Goal: Transaction & Acquisition: Purchase product/service

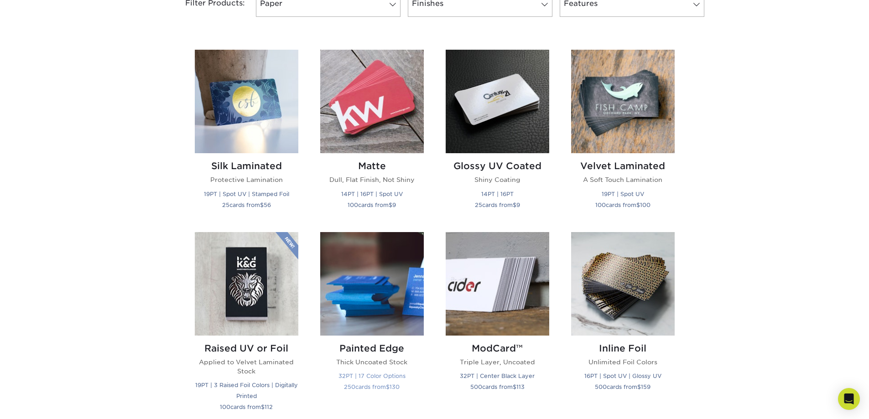
scroll to position [411, 0]
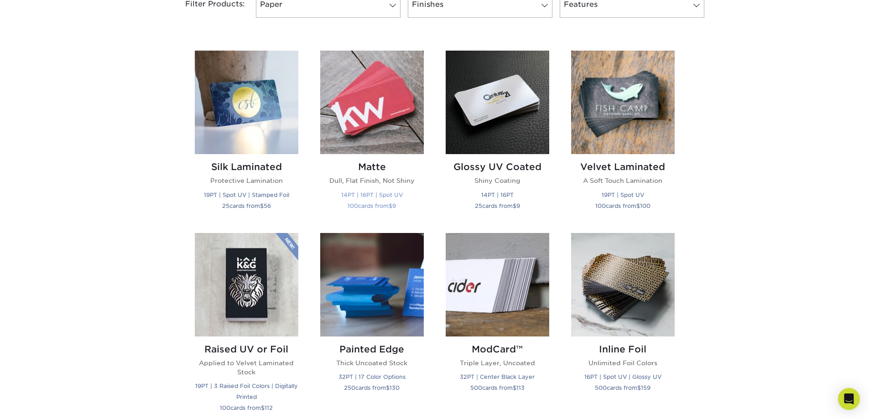
click at [374, 120] on img at bounding box center [372, 103] width 104 height 104
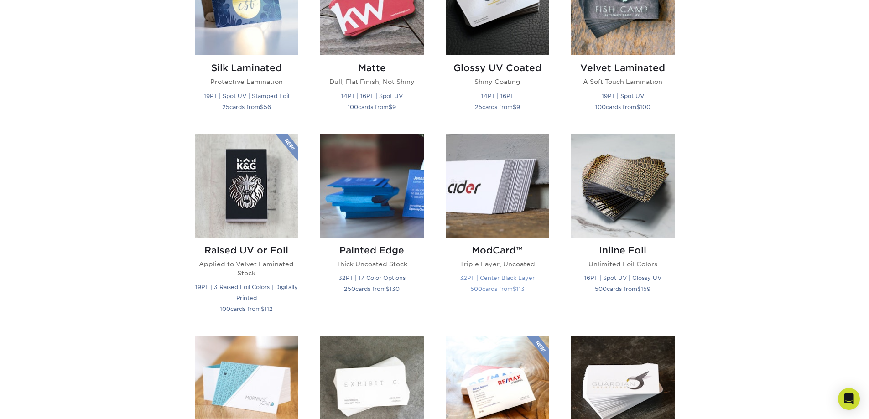
scroll to position [502, 0]
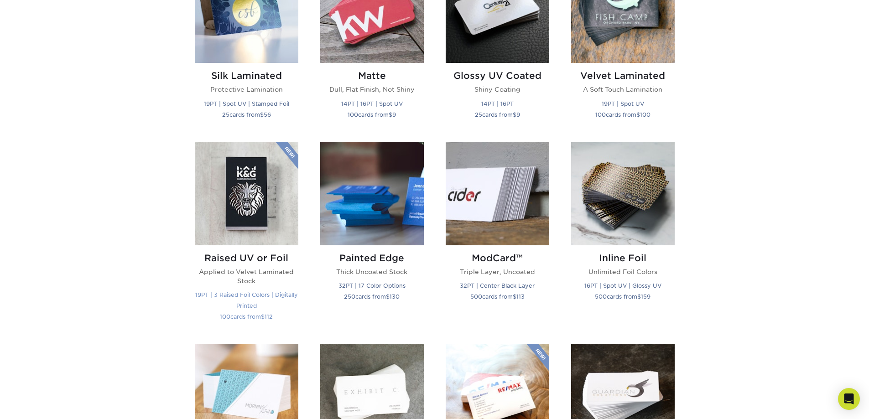
click at [251, 192] on img at bounding box center [247, 194] width 104 height 104
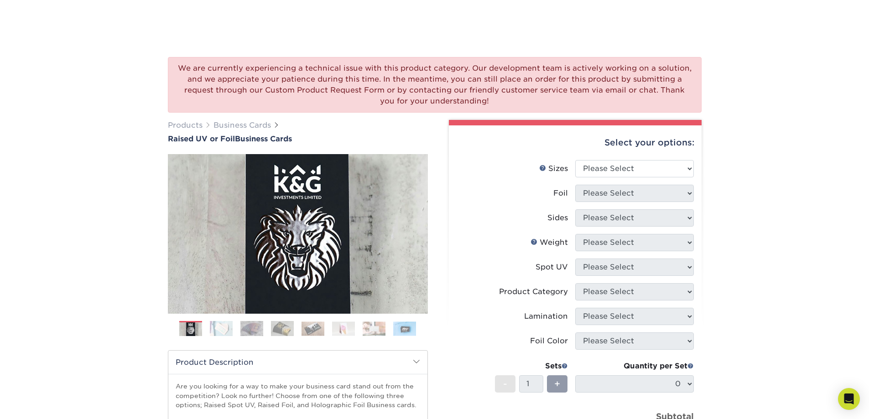
scroll to position [137, 0]
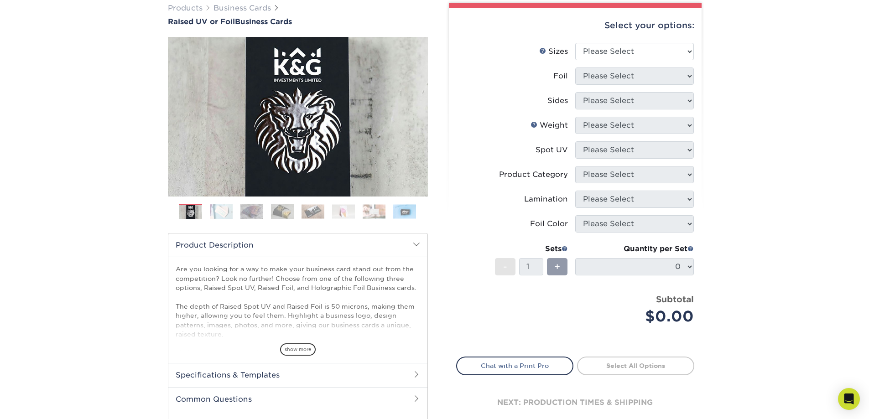
click at [222, 213] on img at bounding box center [221, 212] width 23 height 16
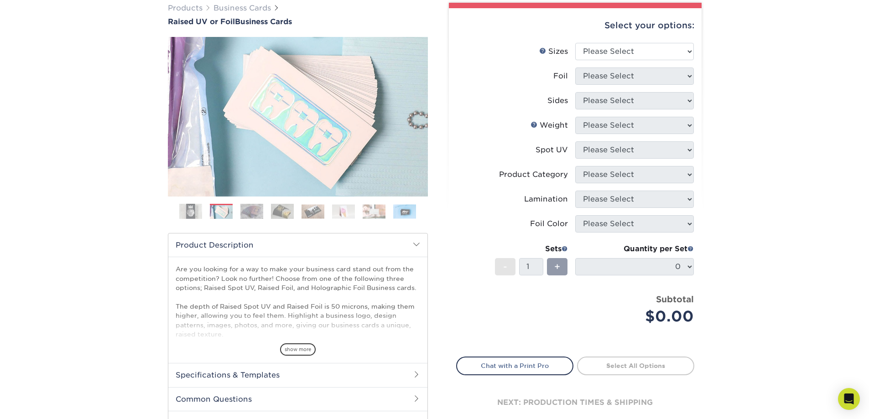
click at [250, 213] on img at bounding box center [252, 212] width 23 height 16
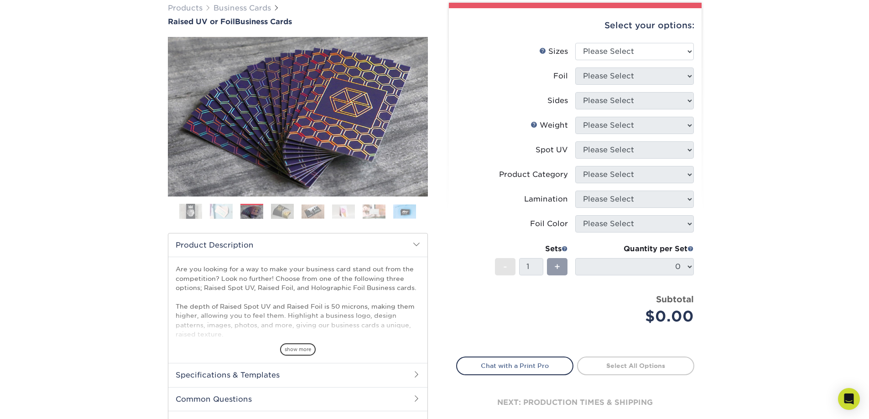
click at [282, 215] on img at bounding box center [282, 212] width 23 height 16
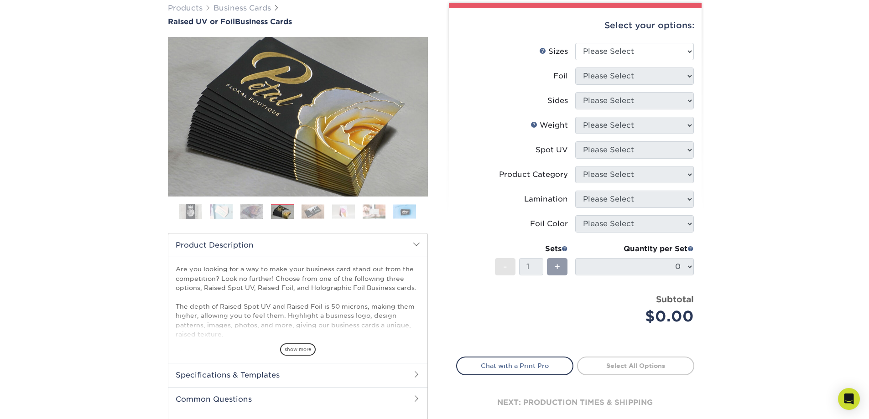
click at [313, 214] on img at bounding box center [313, 211] width 23 height 14
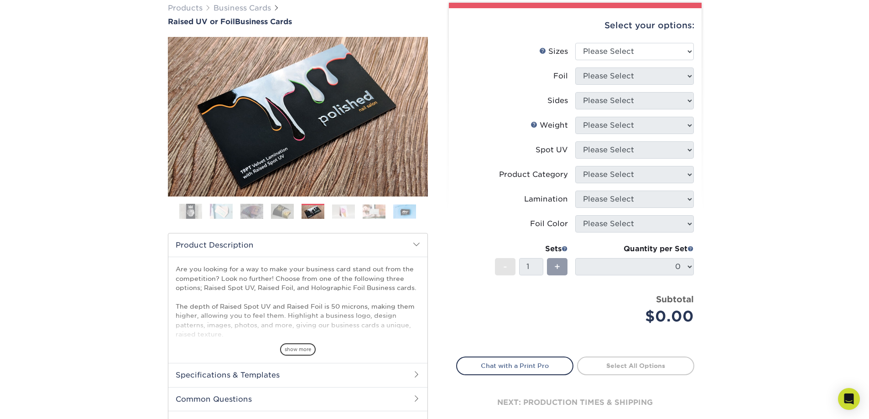
click at [340, 214] on img at bounding box center [343, 211] width 23 height 14
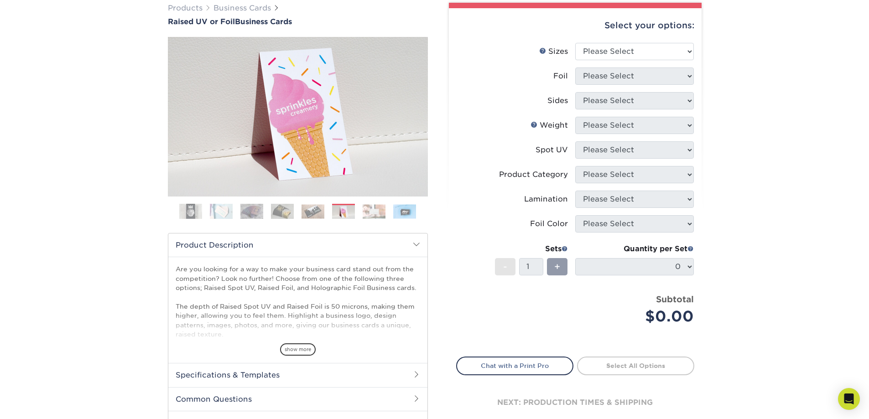
click at [364, 213] on img at bounding box center [374, 211] width 23 height 14
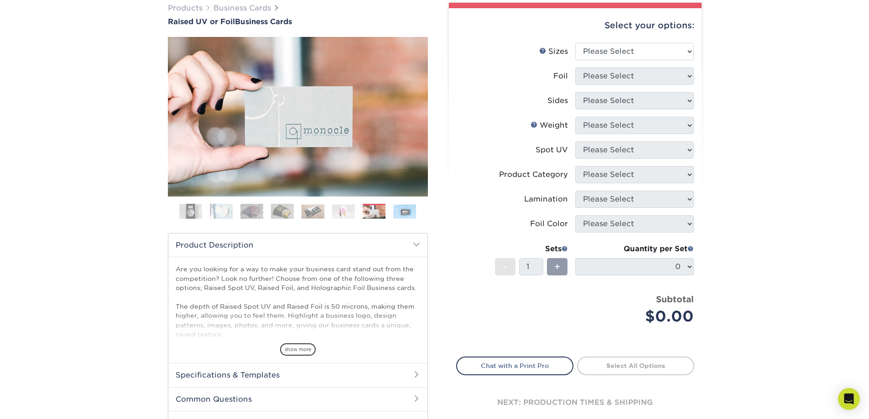
click at [411, 214] on img at bounding box center [404, 211] width 23 height 14
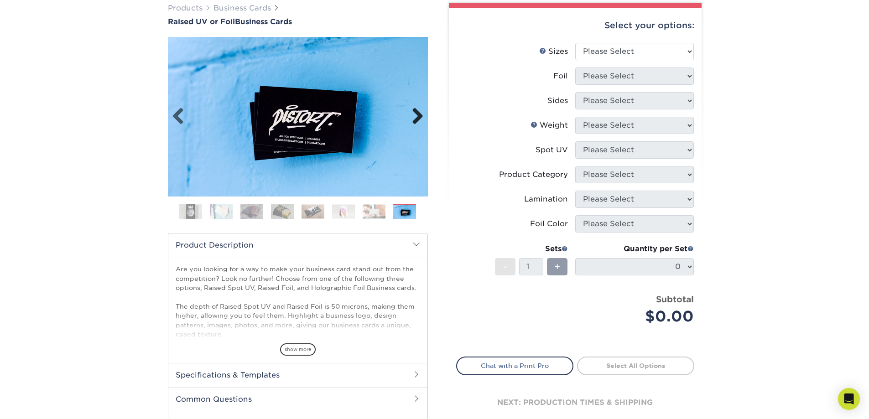
click at [415, 115] on link "Next" at bounding box center [414, 117] width 18 height 18
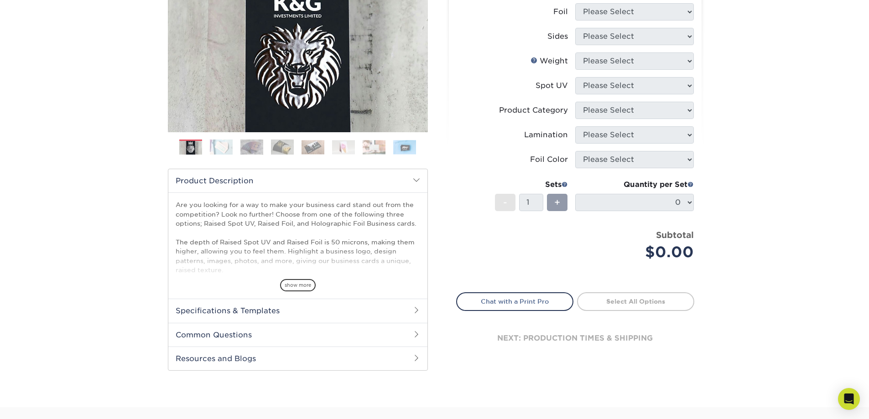
scroll to position [183, 0]
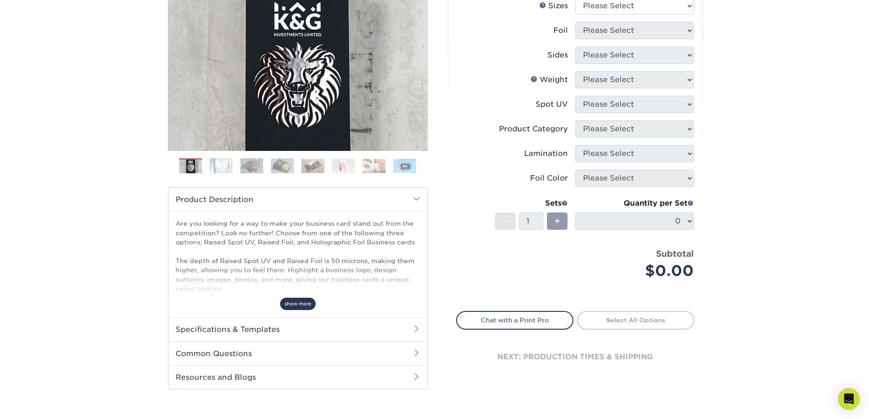
click at [292, 303] on span "show more" at bounding box center [298, 304] width 36 height 12
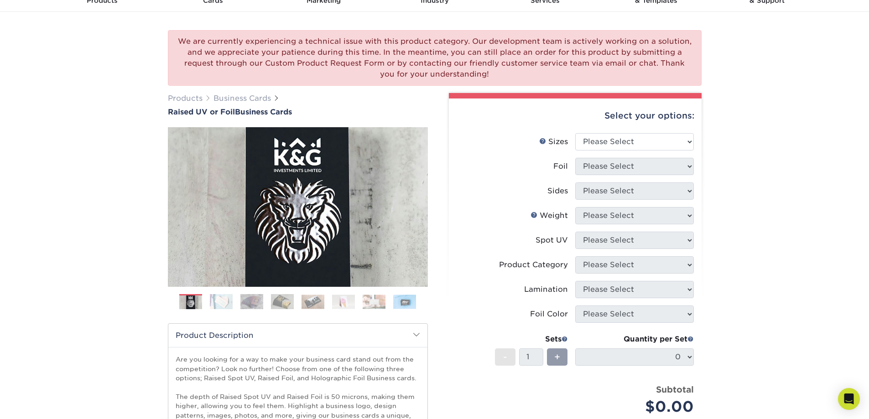
scroll to position [46, 0]
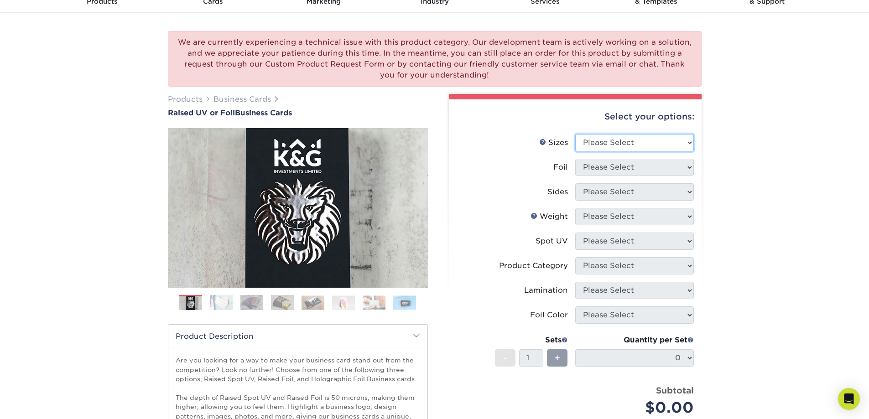
click at [620, 149] on select "Please Select 2" x 3.5" - Standard" at bounding box center [635, 142] width 119 height 17
select select "2.00x3.50"
click at [576, 134] on select "Please Select 2" x 3.5" - Standard" at bounding box center [635, 142] width 119 height 17
click at [620, 166] on select "Please Select No Yes" at bounding box center [635, 167] width 119 height 17
select select "1"
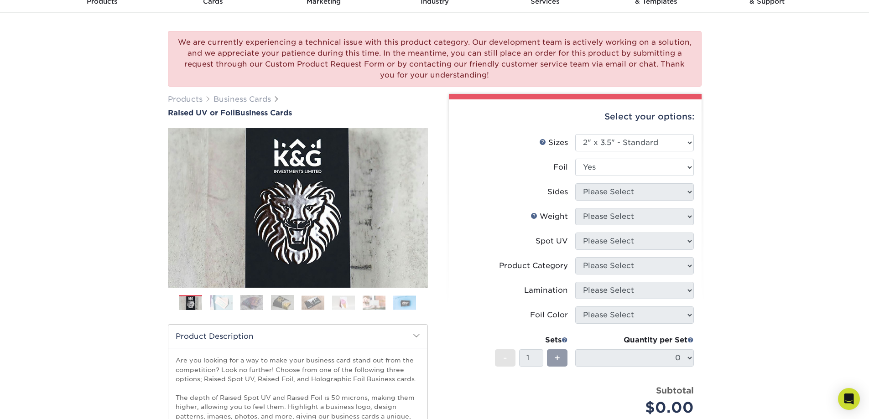
click at [576, 159] on select "Please Select No Yes" at bounding box center [635, 167] width 119 height 17
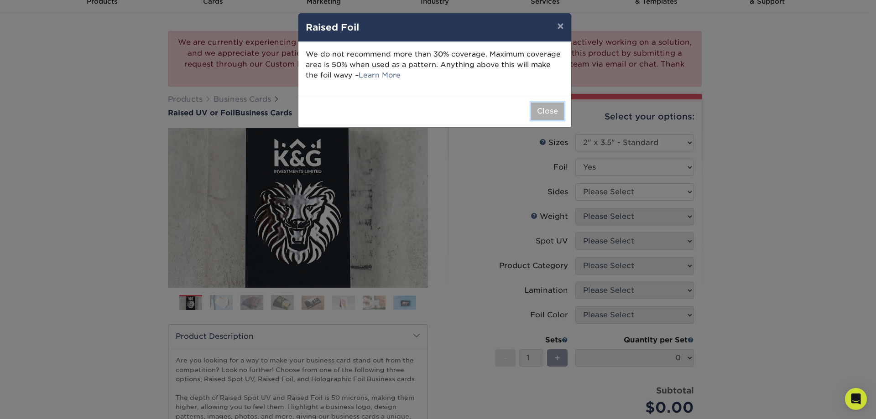
click at [542, 109] on button "Close" at bounding box center [547, 111] width 33 height 17
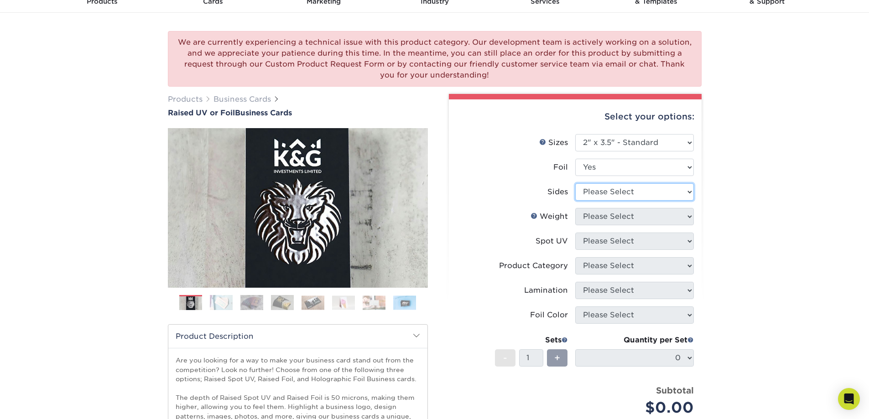
click at [595, 194] on select "Please Select Print Both Sides - Foil Both Sides Print Both Sides - Foil Front …" at bounding box center [635, 191] width 119 height 17
select select "e9e9dfb3-fba1-4d60-972c-fd9ca5904d33"
click at [576, 183] on select "Please Select Print Both Sides - Foil Both Sides Print Both Sides - Foil Front …" at bounding box center [635, 191] width 119 height 17
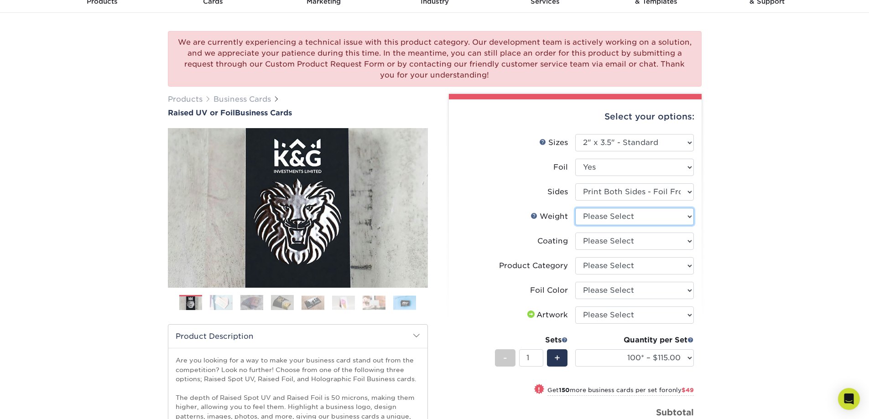
click at [610, 222] on select "Please Select 16PT" at bounding box center [635, 216] width 119 height 17
select select "16PT"
click at [576, 208] on select "Please Select 16PT" at bounding box center [635, 216] width 119 height 17
click at [607, 246] on select at bounding box center [635, 241] width 119 height 17
click at [576, 233] on select at bounding box center [635, 241] width 119 height 17
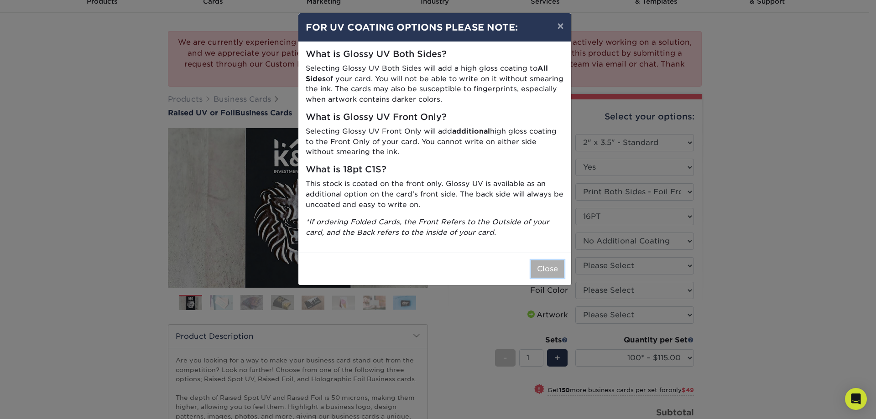
click at [537, 268] on button "Close" at bounding box center [547, 269] width 33 height 17
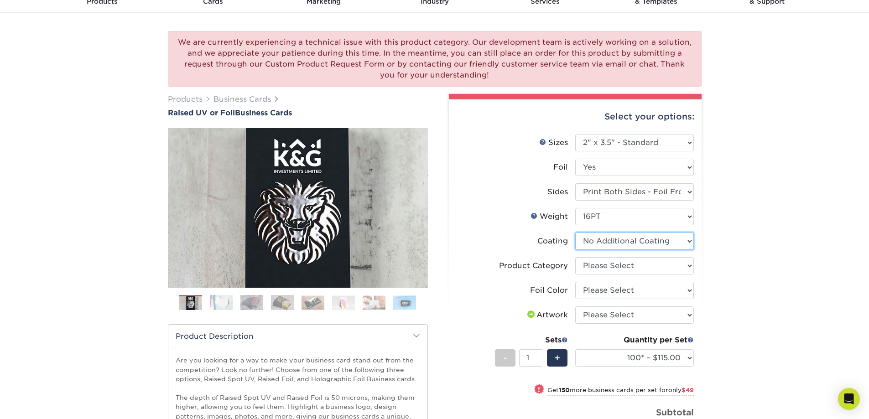
click at [600, 246] on select at bounding box center [635, 241] width 119 height 17
select select "-1"
click at [576, 233] on select at bounding box center [635, 241] width 119 height 17
select select
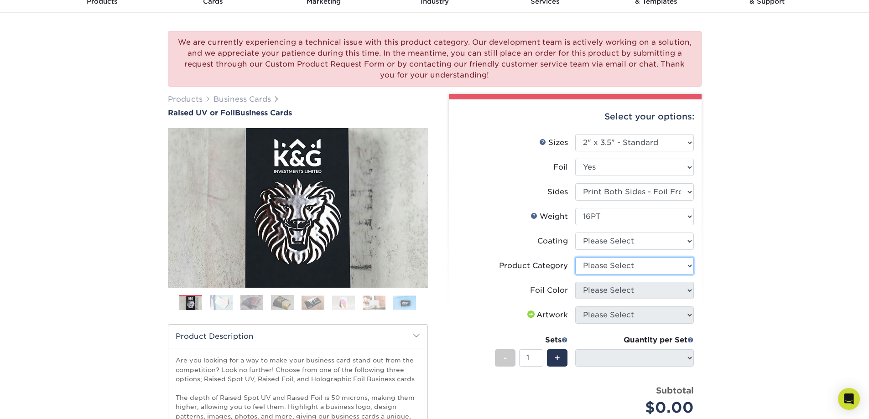
click at [616, 271] on select "Please Select Business Cards" at bounding box center [635, 265] width 119 height 17
select select "3b5148f1-0588-4f88-a218-97bcfdce65c1"
click at [576, 257] on select "Please Select Business Cards" at bounding box center [635, 265] width 119 height 17
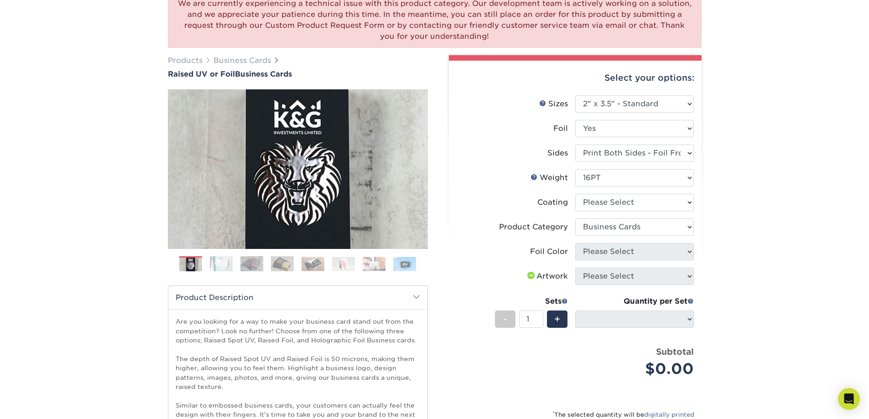
scroll to position [0, 0]
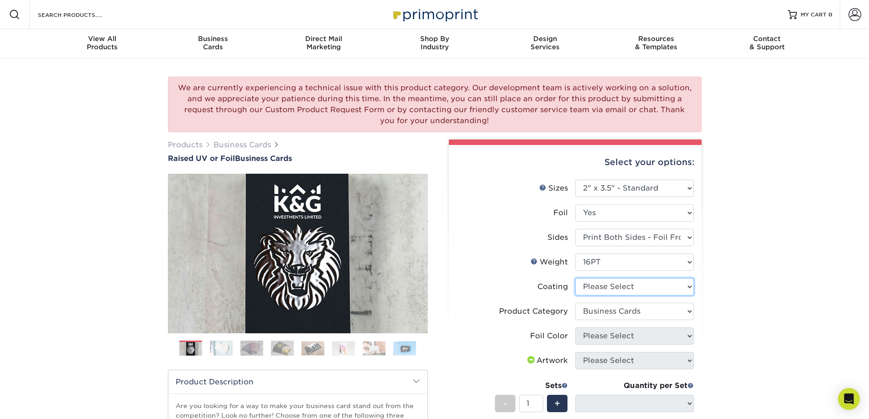
click at [601, 288] on select at bounding box center [635, 286] width 119 height 17
select select "3e7618de-abca-4bda-9f97-8b9129e913d8"
click at [576, 278] on select at bounding box center [635, 286] width 119 height 17
select select "-1"
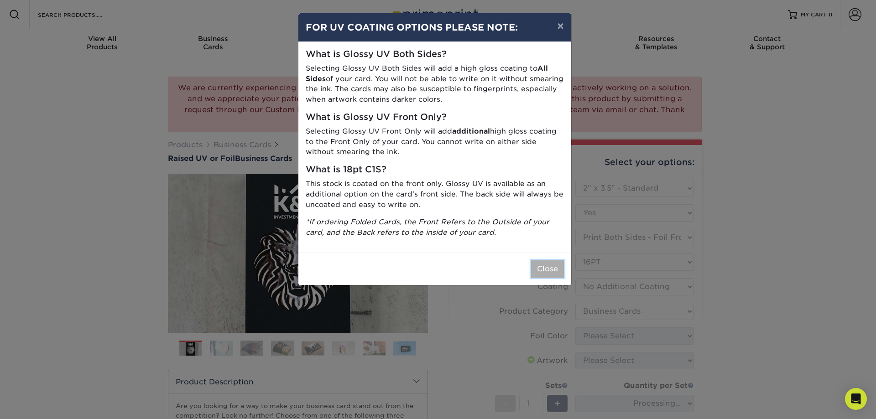
click at [544, 272] on button "Close" at bounding box center [547, 269] width 33 height 17
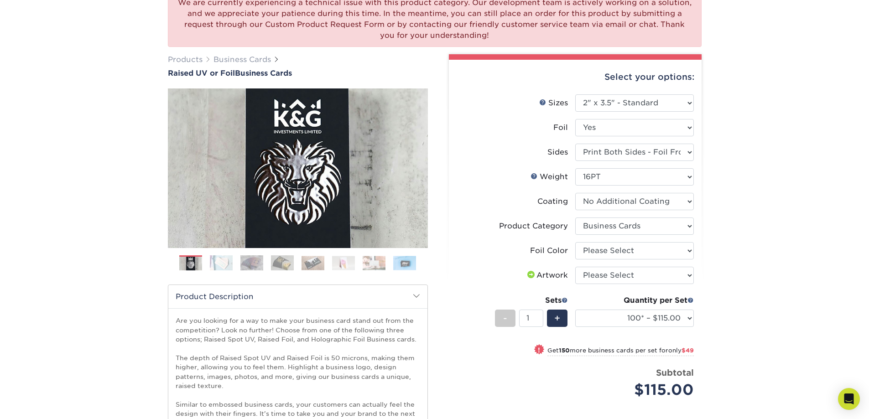
scroll to position [91, 0]
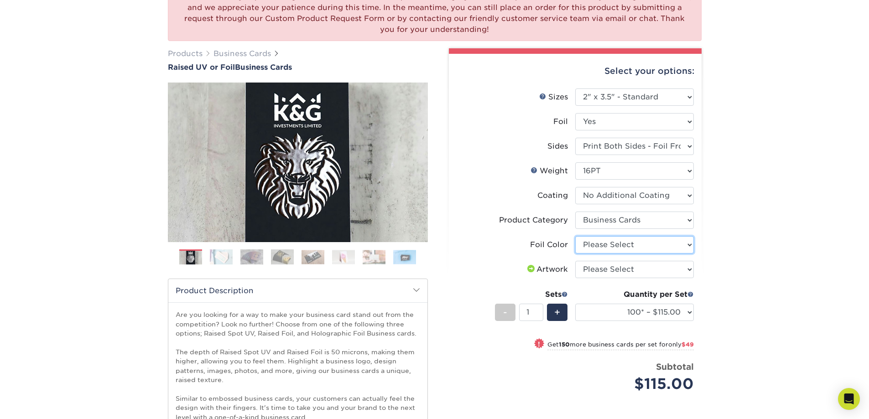
click at [620, 244] on select "Please Select Silver Foil Gold Foil Holographic Foil" at bounding box center [635, 244] width 119 height 17
select select "a834dd52-fe06-4ed6-9a86-5bd3c2d02515"
click at [576, 236] on select "Please Select Silver Foil Gold Foil Holographic Foil" at bounding box center [635, 244] width 119 height 17
click at [613, 273] on select "Please Select I will upload files I need a design - $100" at bounding box center [635, 269] width 119 height 17
select select "upload"
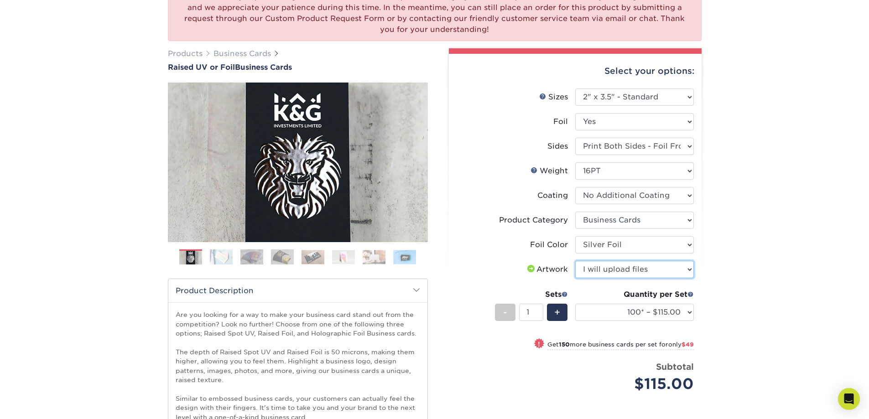
click at [576, 261] on select "Please Select I will upload files I need a design - $100" at bounding box center [635, 269] width 119 height 17
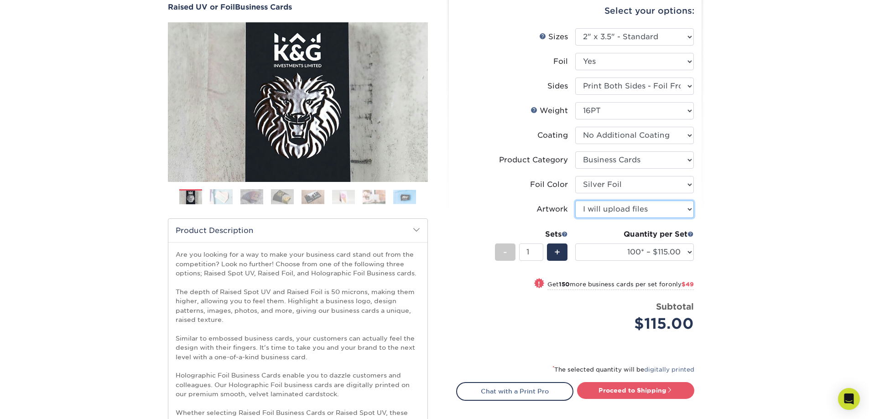
scroll to position [137, 0]
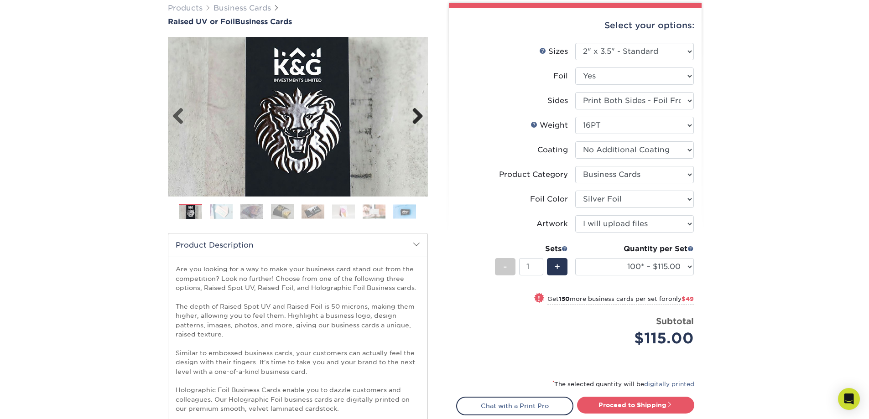
click at [421, 116] on link "Next" at bounding box center [414, 117] width 18 height 18
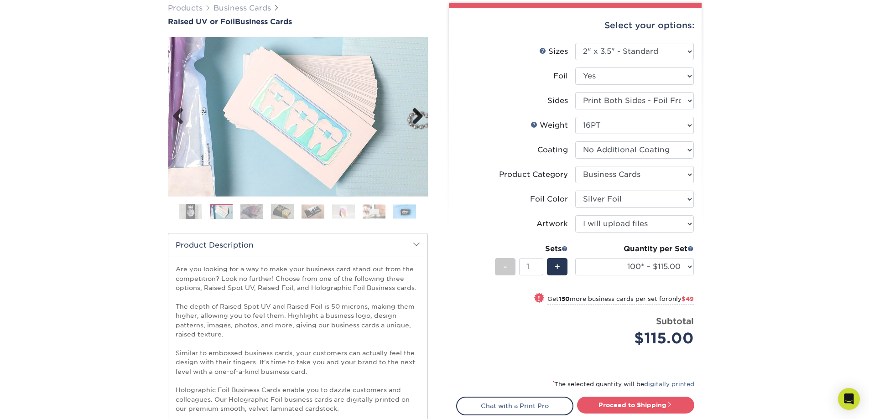
click at [421, 116] on link "Next" at bounding box center [414, 117] width 18 height 18
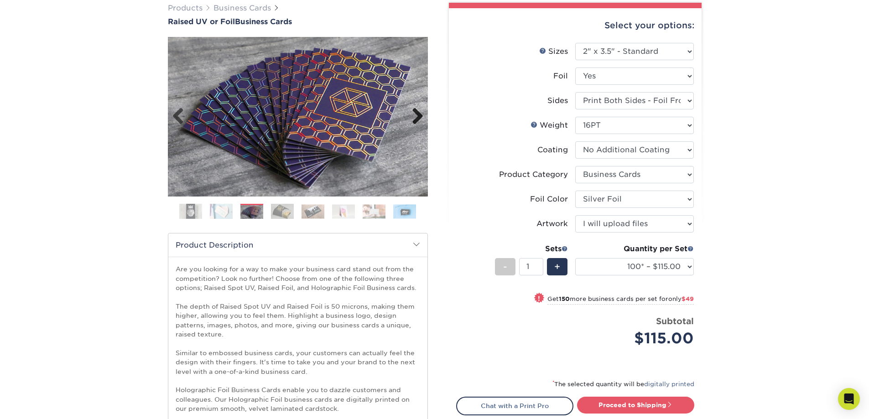
click at [420, 116] on link "Next" at bounding box center [414, 117] width 18 height 18
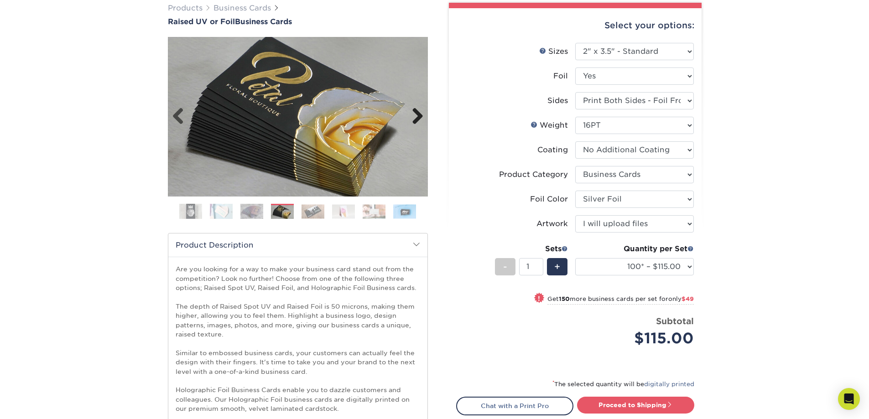
click at [420, 116] on link "Next" at bounding box center [414, 117] width 18 height 18
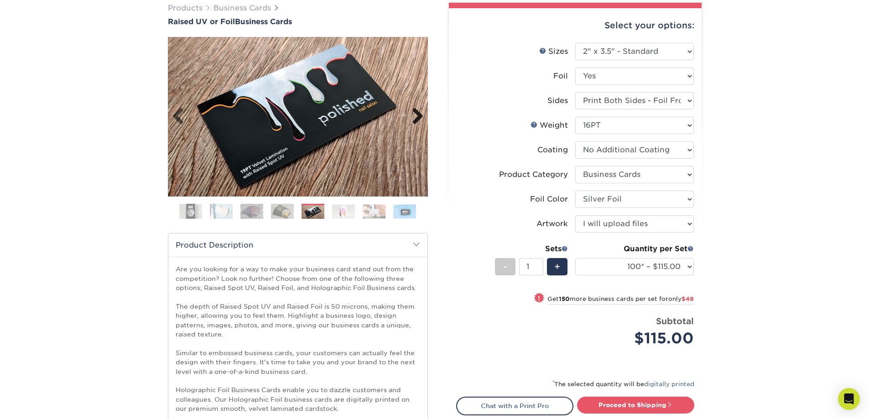
click at [420, 116] on link "Next" at bounding box center [414, 117] width 18 height 18
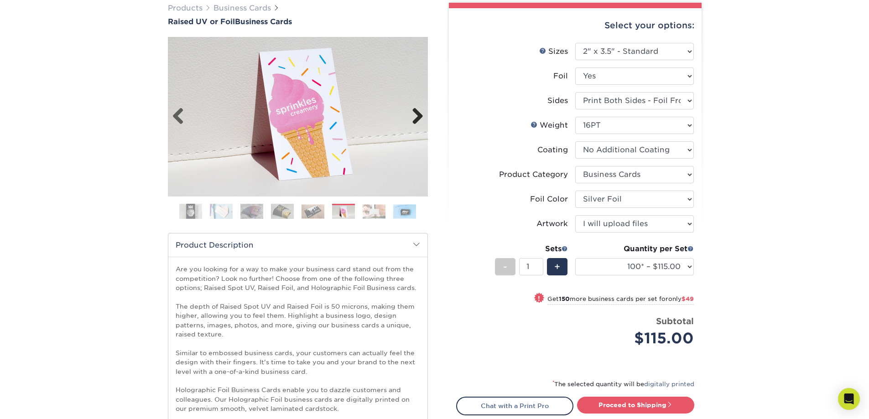
click at [420, 116] on link "Next" at bounding box center [414, 117] width 18 height 18
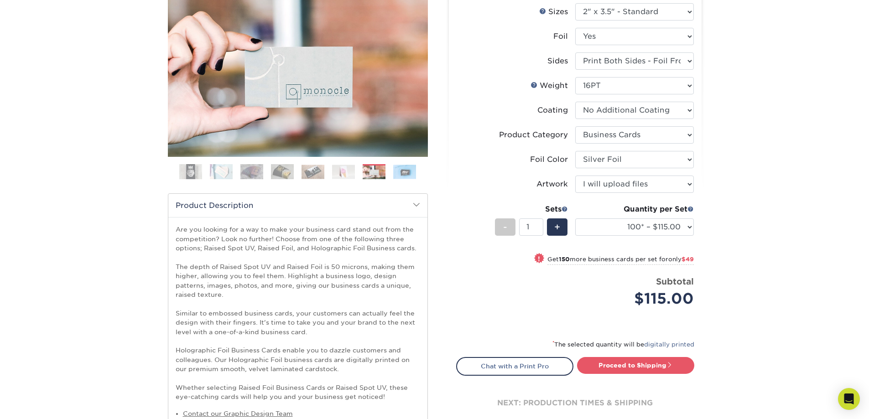
scroll to position [274, 0]
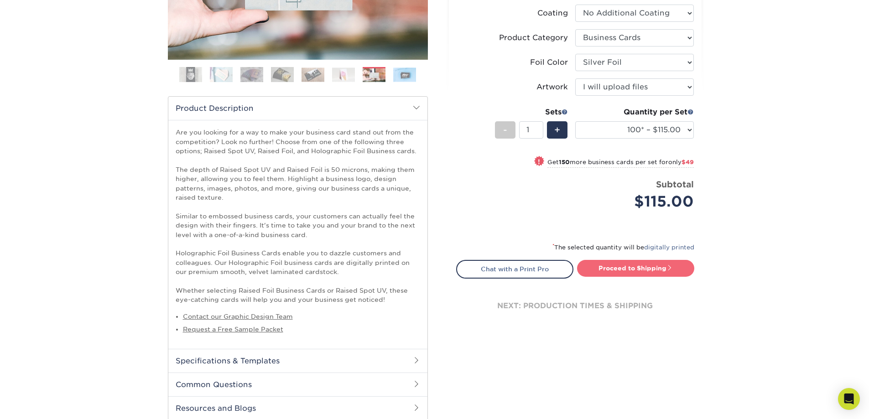
click at [627, 266] on link "Proceed to Shipping" at bounding box center [635, 268] width 117 height 16
type input "Set 1"
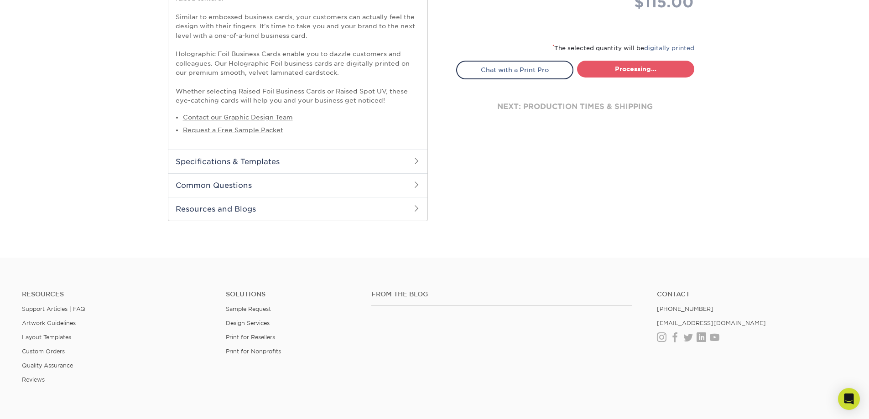
select select "1865d784-4a65-4fa5-88ce-3beae895d184"
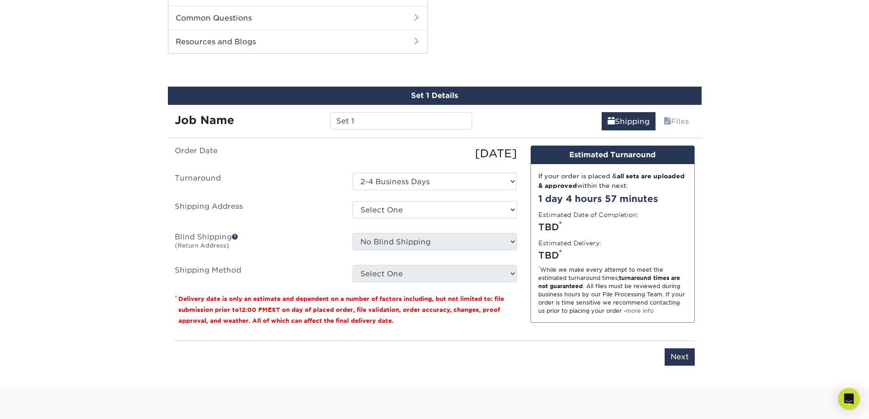
scroll to position [650, 0]
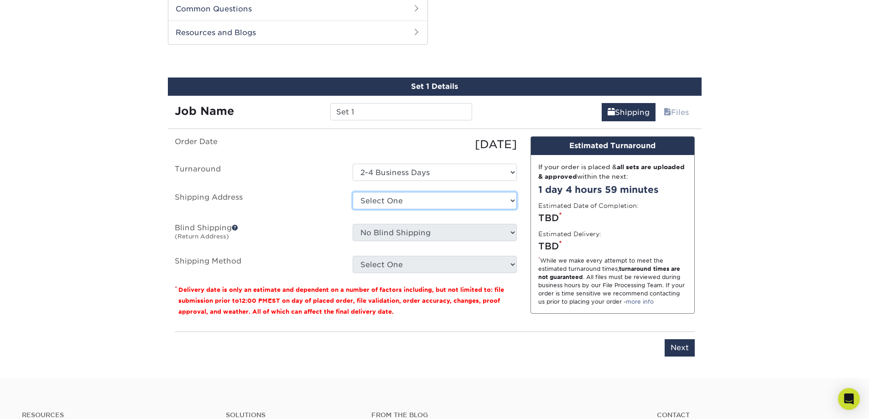
click at [384, 206] on select "Select One + Add New Address - Login" at bounding box center [435, 200] width 164 height 17
click at [323, 190] on ul "Order Date [DATE] [GEOGRAPHIC_DATA] Select One 2-4 Business Days Shipping Addre…" at bounding box center [346, 204] width 342 height 137
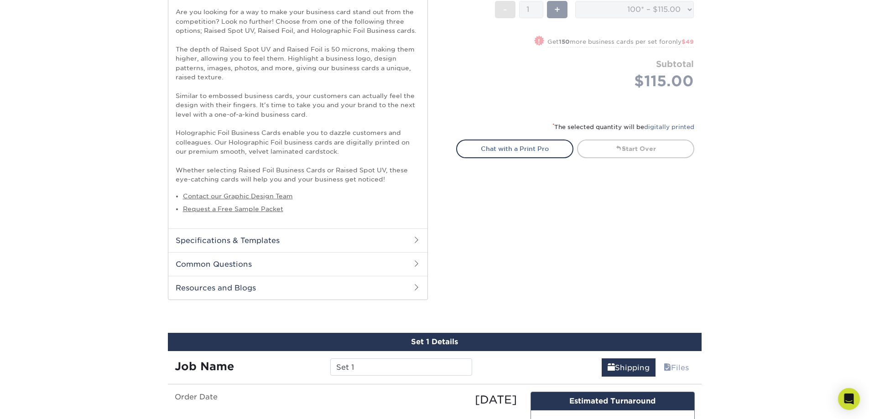
scroll to position [376, 0]
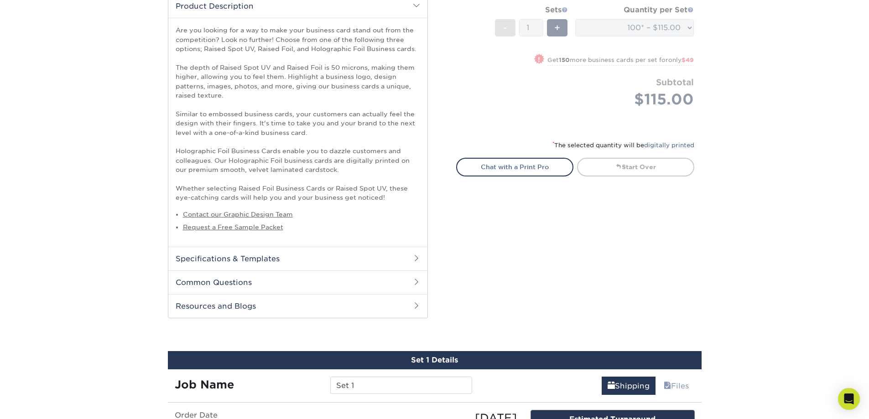
click at [390, 263] on h2 "Specifications & Templates" at bounding box center [297, 259] width 259 height 24
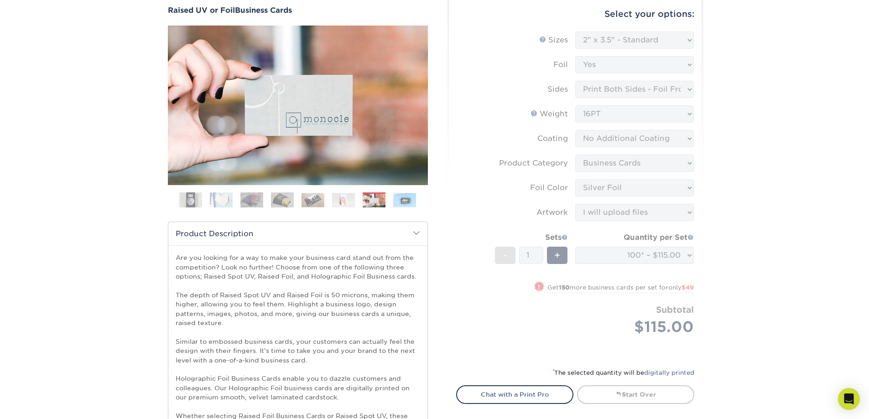
scroll to position [148, 0]
click at [493, 325] on form "Sizes Help Sizes Please Select 2" x 3.5" - Standard Foil Please Select" at bounding box center [575, 194] width 238 height 325
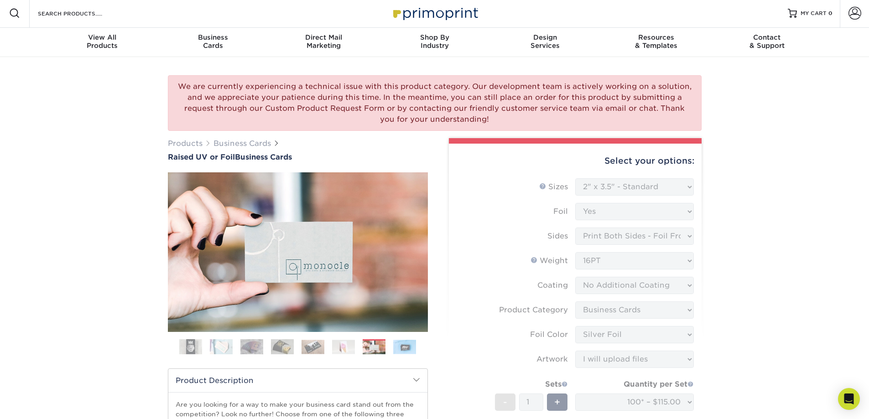
scroll to position [0, 0]
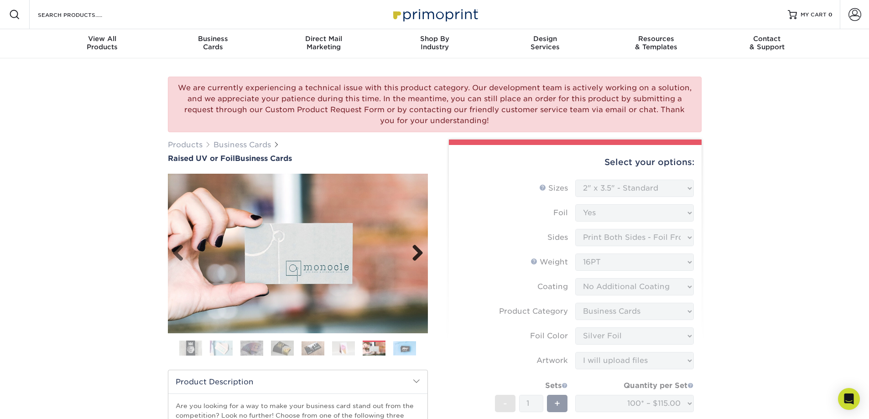
click at [414, 251] on link "Next" at bounding box center [414, 254] width 18 height 18
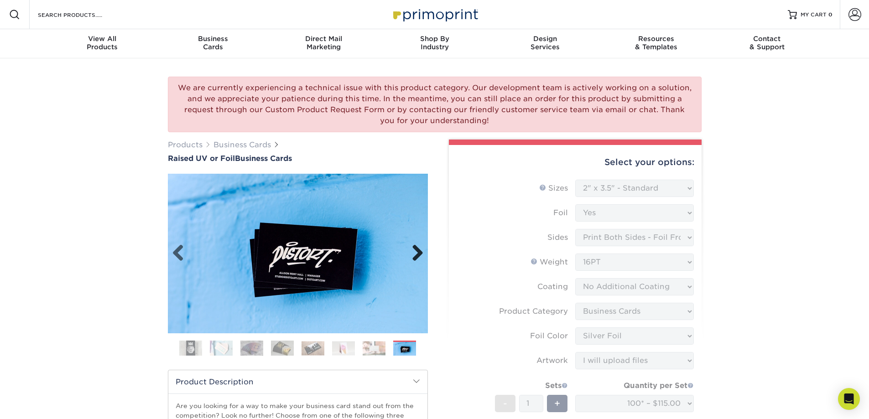
click at [414, 251] on link "Next" at bounding box center [414, 254] width 18 height 18
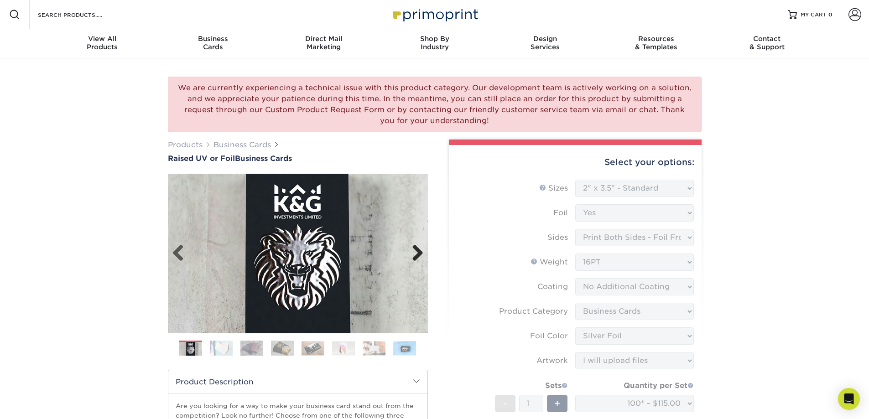
click at [414, 251] on link "Next" at bounding box center [414, 254] width 18 height 18
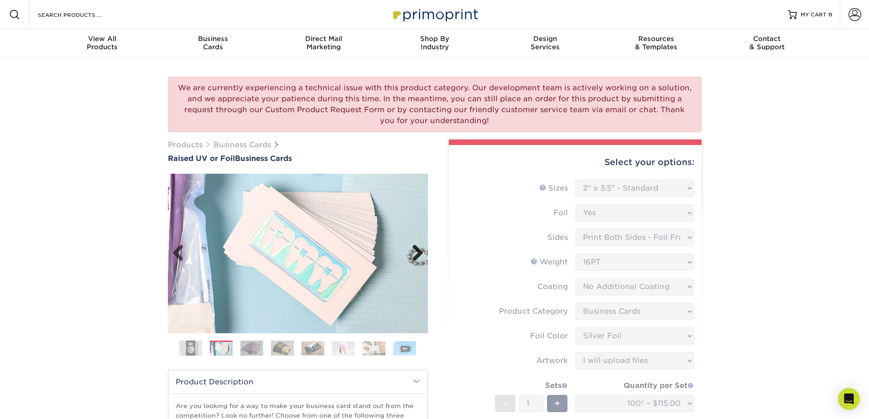
click at [414, 251] on link "Next" at bounding box center [414, 254] width 18 height 18
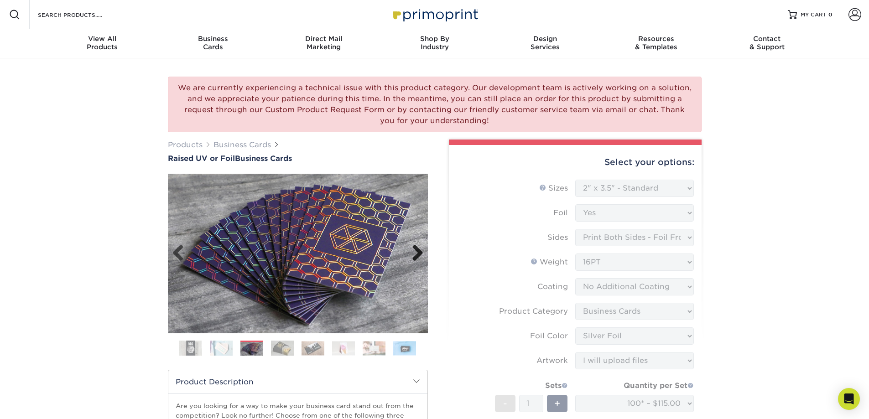
click at [414, 251] on link "Next" at bounding box center [414, 254] width 18 height 18
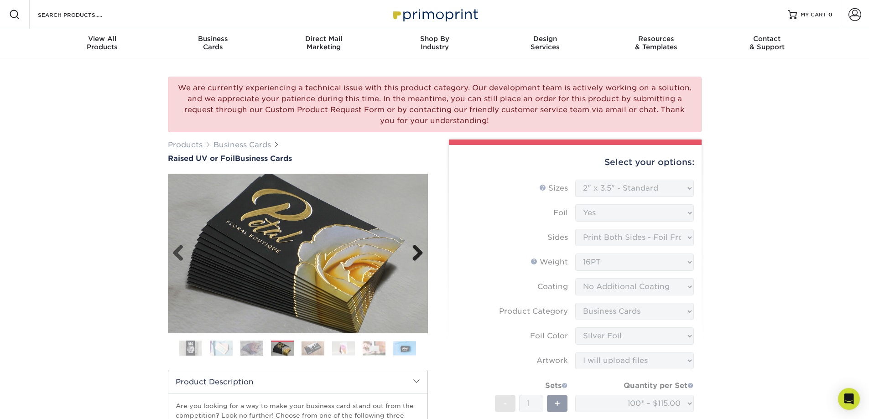
click at [414, 251] on link "Next" at bounding box center [414, 254] width 18 height 18
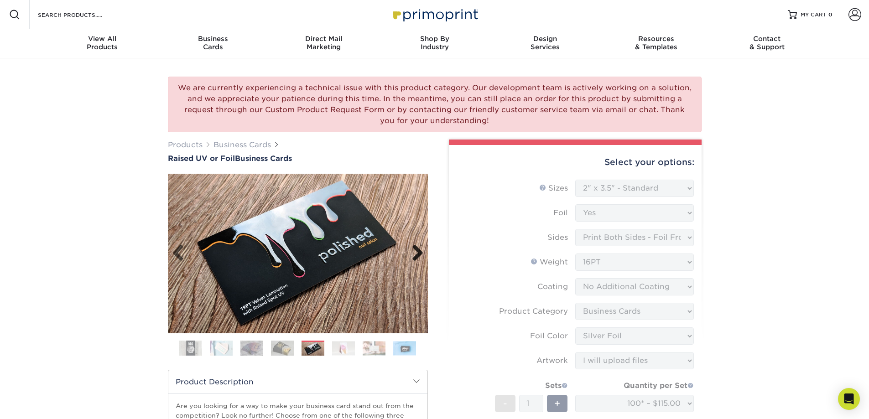
click at [414, 251] on link "Next" at bounding box center [414, 254] width 18 height 18
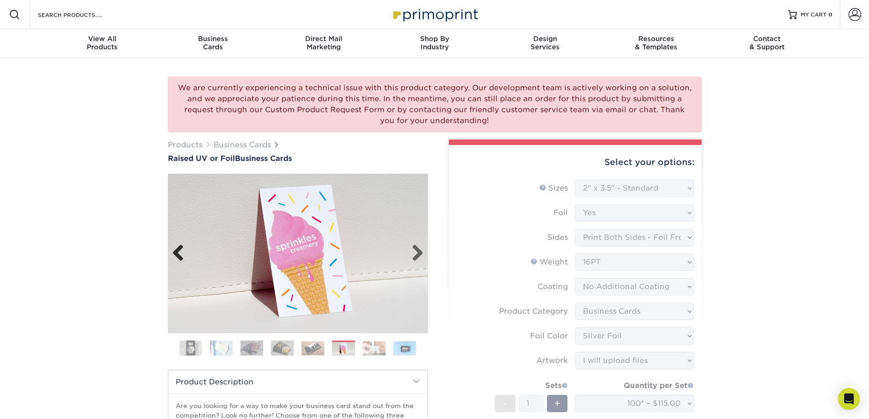
click at [177, 252] on link "Previous" at bounding box center [182, 254] width 18 height 18
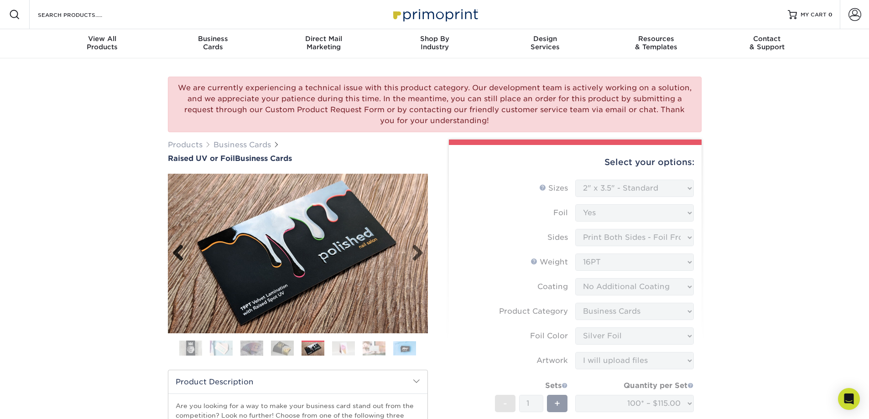
click at [177, 252] on link "Previous" at bounding box center [182, 254] width 18 height 18
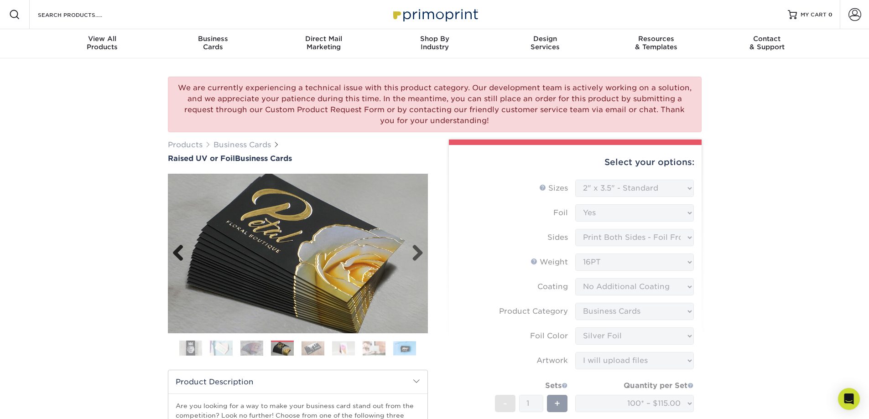
click at [177, 252] on link "Previous" at bounding box center [182, 254] width 18 height 18
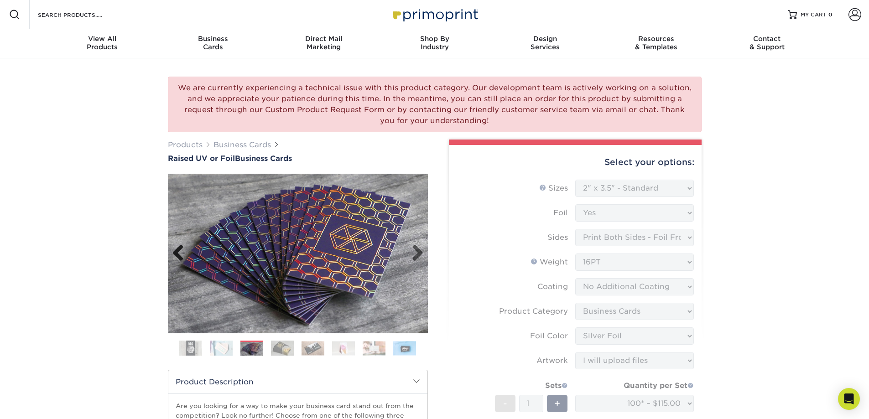
click at [177, 252] on link "Previous" at bounding box center [182, 254] width 18 height 18
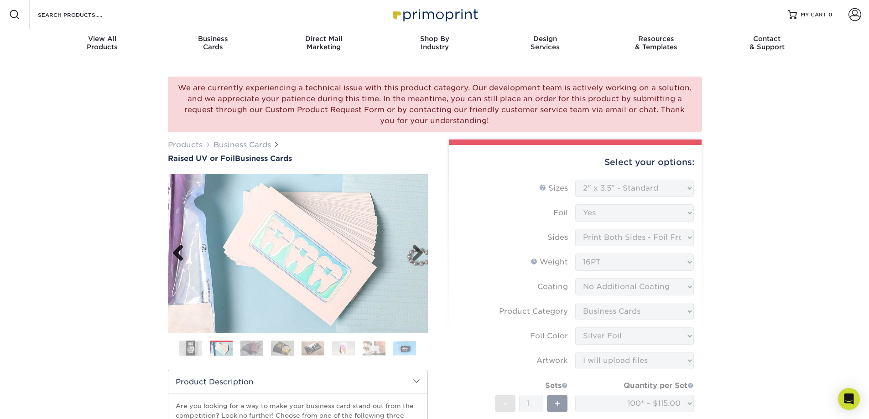
click at [177, 252] on link "Previous" at bounding box center [182, 254] width 18 height 18
